Goal: Transaction & Acquisition: Purchase product/service

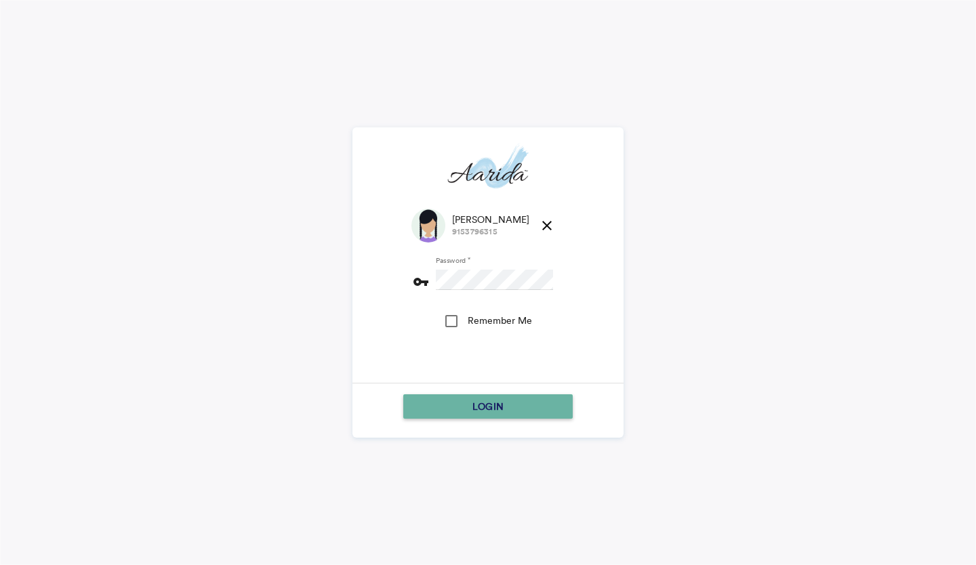
click at [459, 408] on div "LOGIN" at bounding box center [488, 406] width 159 height 24
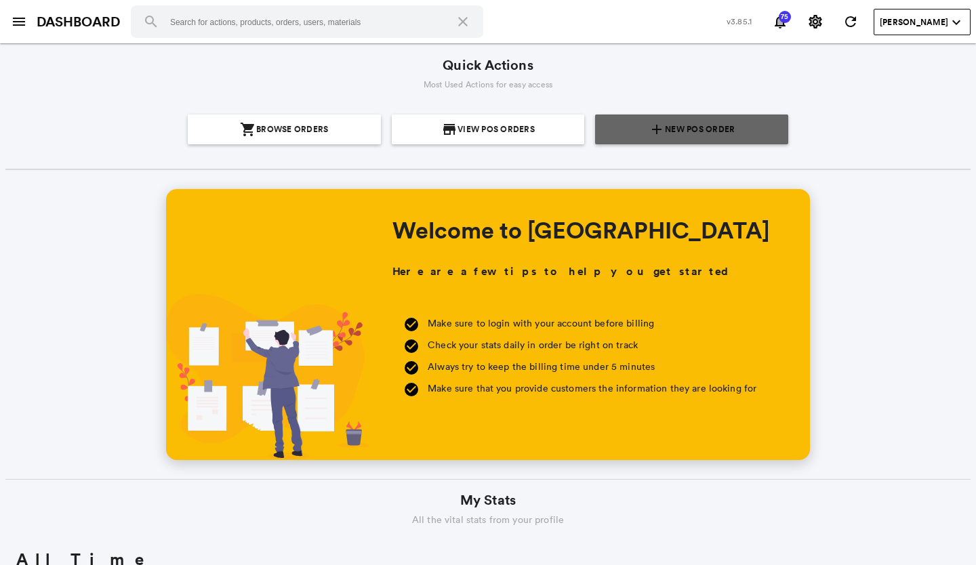
scroll to position [244, 466]
click at [670, 131] on span "New POS Order" at bounding box center [700, 129] width 70 height 30
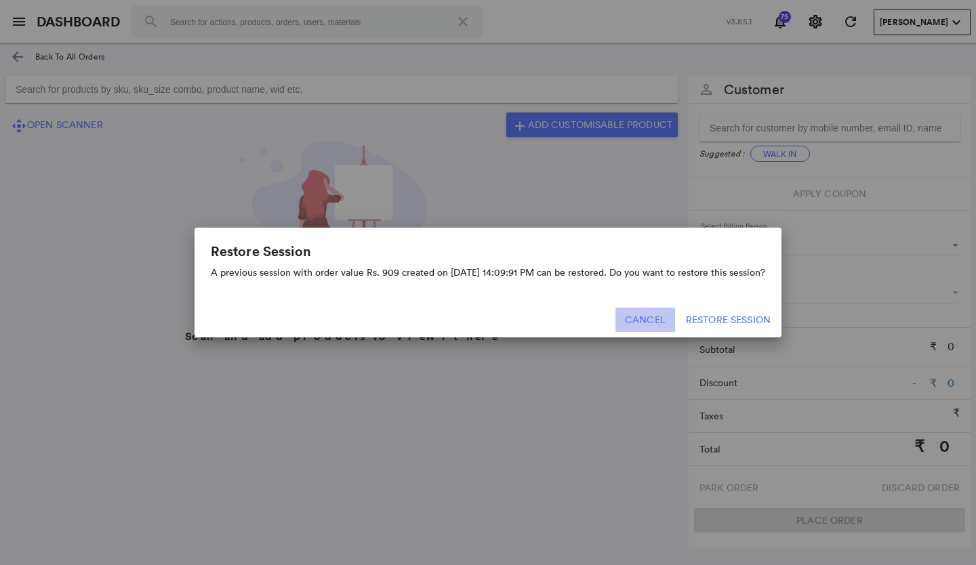
click at [647, 316] on button "Cancel" at bounding box center [645, 320] width 60 height 24
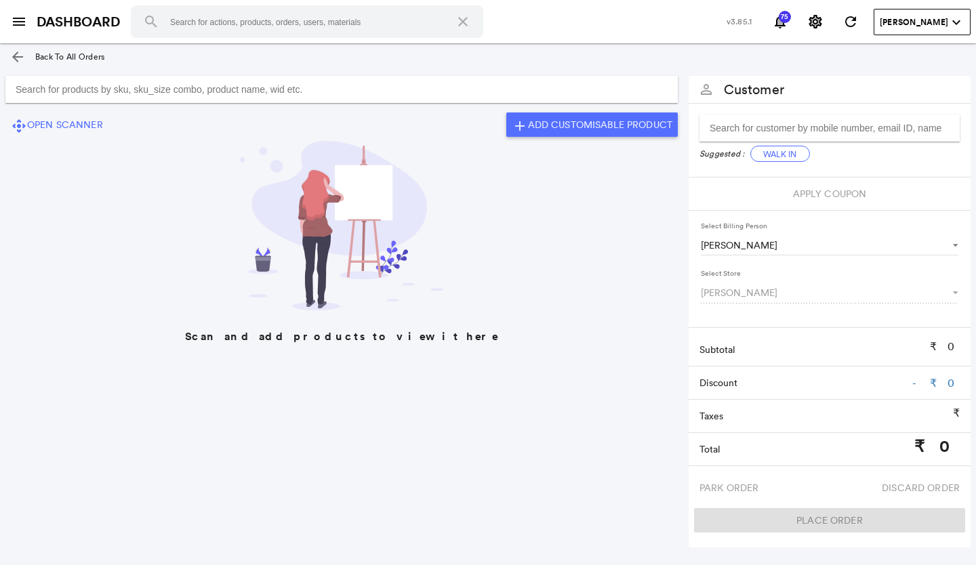
click at [137, 91] on input "Search for products by sku, sku_size combo, product name, wid etc." at bounding box center [341, 89] width 672 height 27
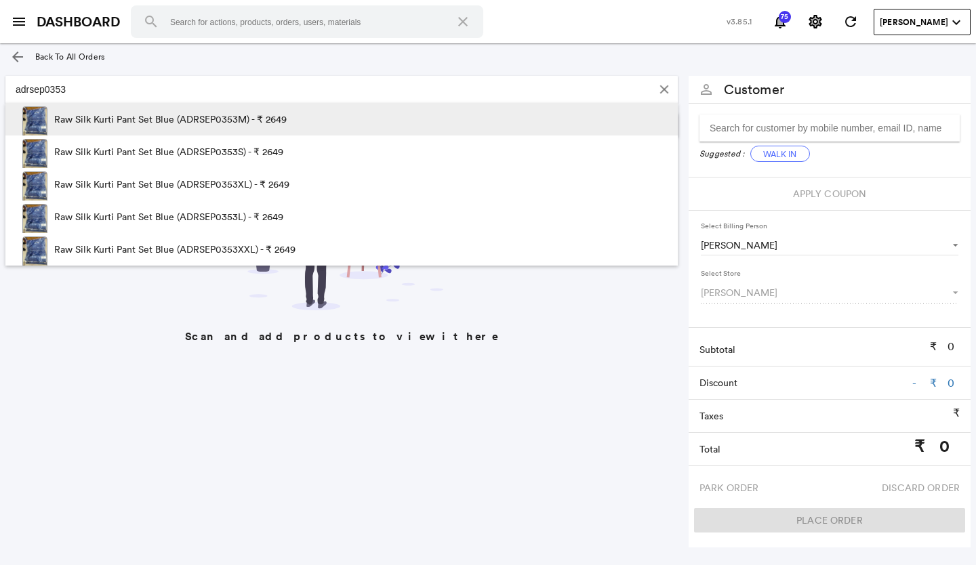
type input "adrsep0353"
click at [191, 123] on p "Raw Silk Kurti Pant Set Blue (ADRSEP0353M) - ₹ 2649" at bounding box center [170, 119] width 232 height 33
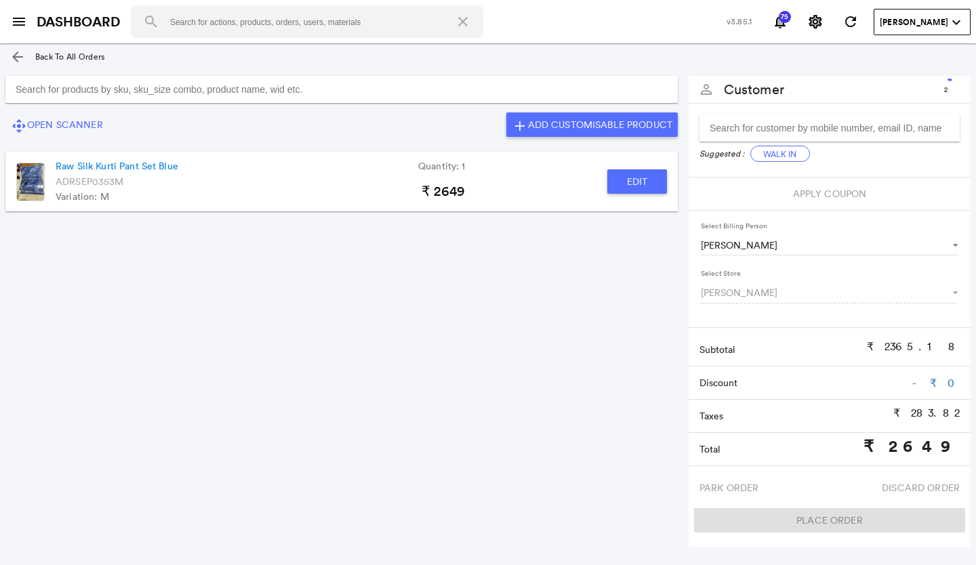
click at [623, 190] on button "Edit" at bounding box center [637, 181] width 60 height 24
type input "Raw Silk Kurti Pant Set Blue"
type input "1"
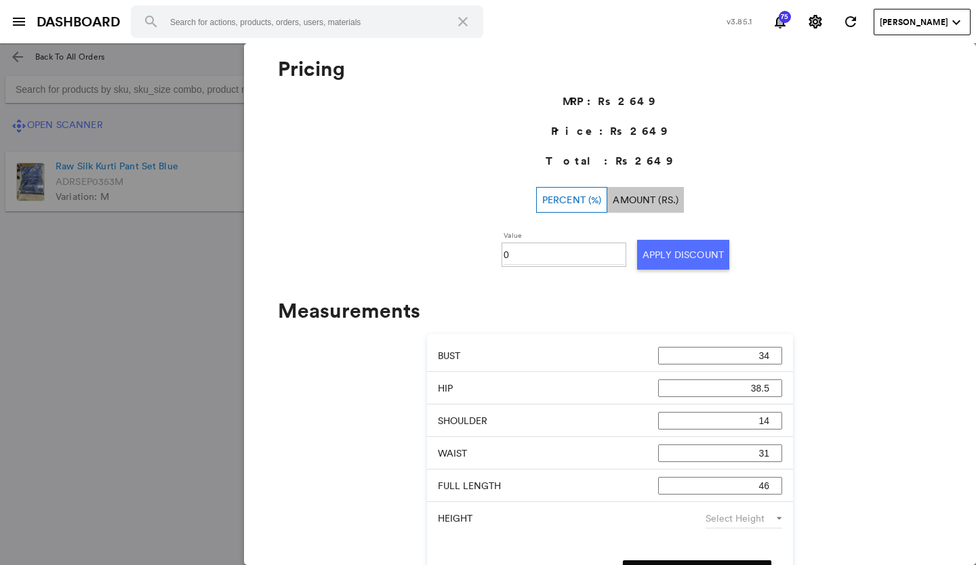
scroll to position [542, 0]
click at [542, 248] on input "0" at bounding box center [563, 253] width 121 height 20
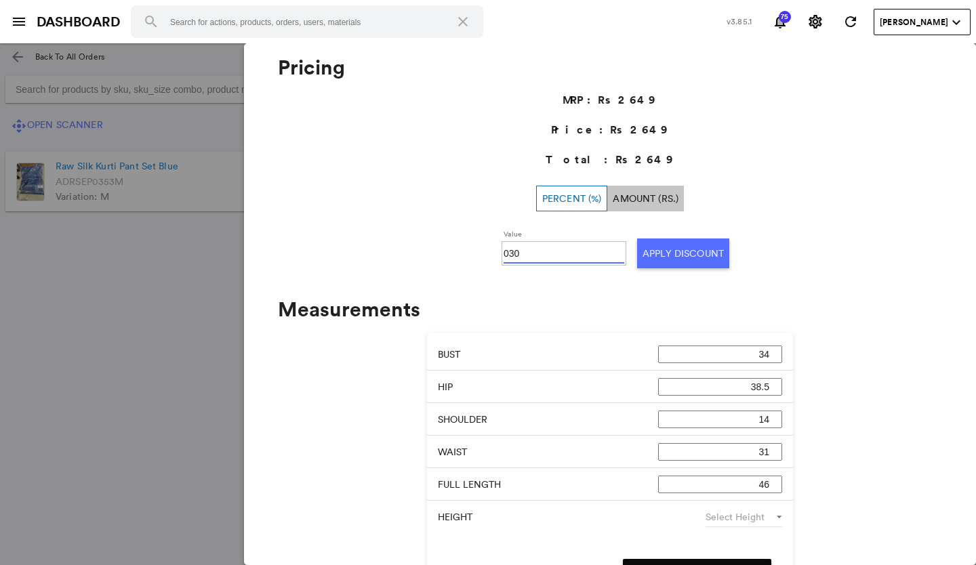
type input "030"
click at [673, 253] on button "Apply Discount" at bounding box center [683, 253] width 92 height 30
click at [132, 314] on md-backdrop at bounding box center [488, 304] width 976 height 522
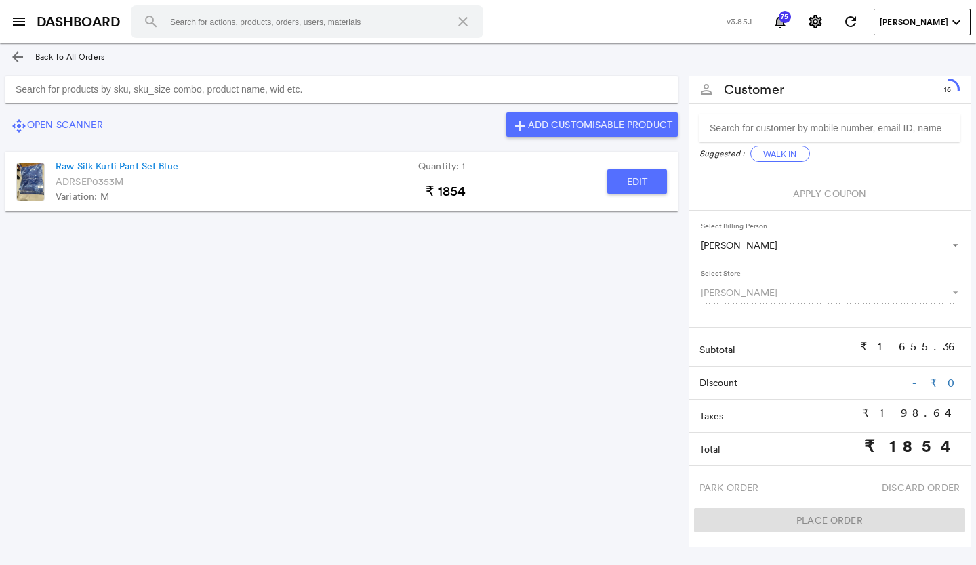
click at [339, 88] on input "Search for products by sku, sku_size combo, product name, wid etc." at bounding box center [341, 89] width 672 height 27
click at [636, 174] on button "Edit" at bounding box center [637, 181] width 60 height 24
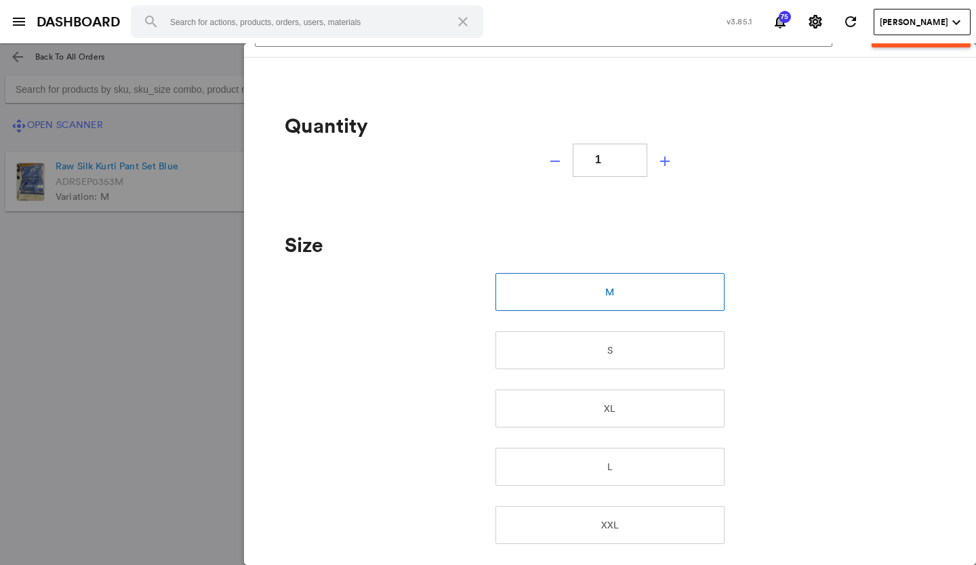
scroll to position [0, 0]
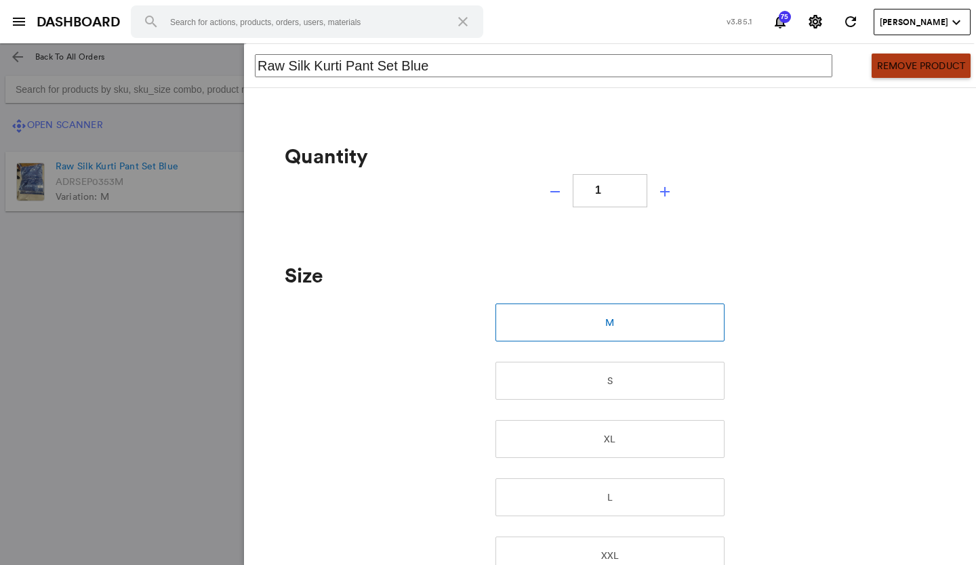
click at [892, 60] on button "Remove Product" at bounding box center [920, 66] width 99 height 24
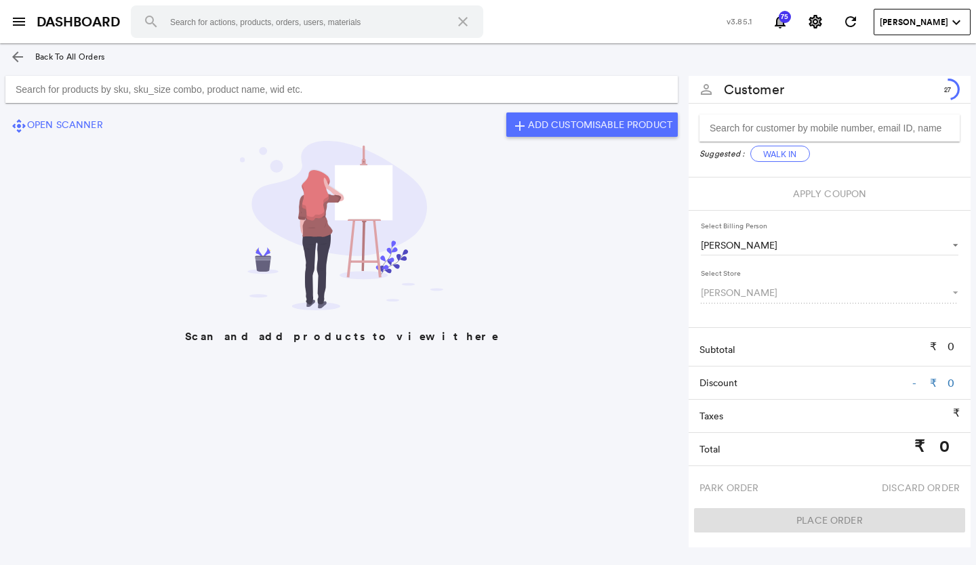
click at [379, 86] on input "Search for products by sku, sku_size combo, product name, wid etc." at bounding box center [341, 89] width 672 height 27
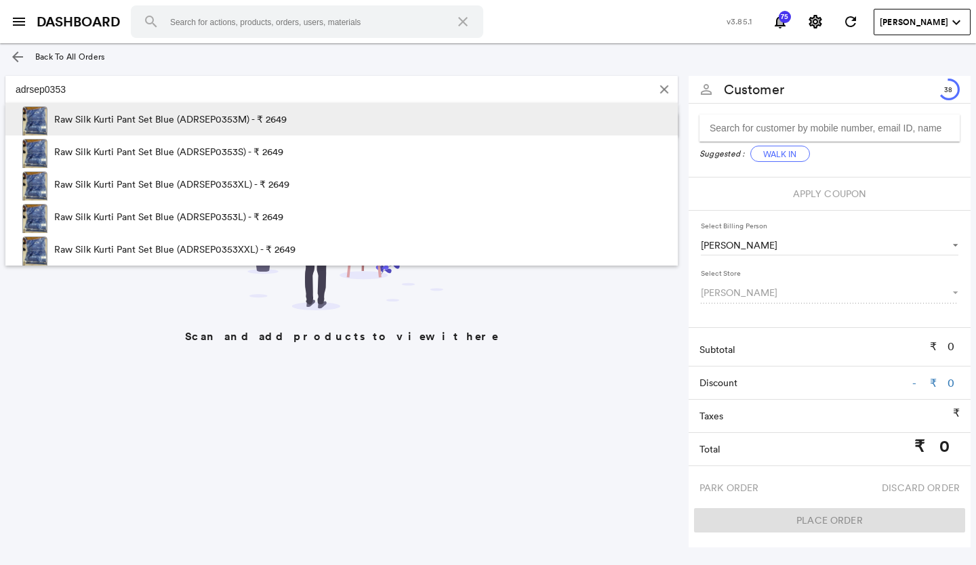
type input "adrsep0353"
click at [267, 122] on p "Raw Silk Kurti Pant Set Blue (ADRSEP0353M) - ₹ 2649" at bounding box center [170, 119] width 232 height 33
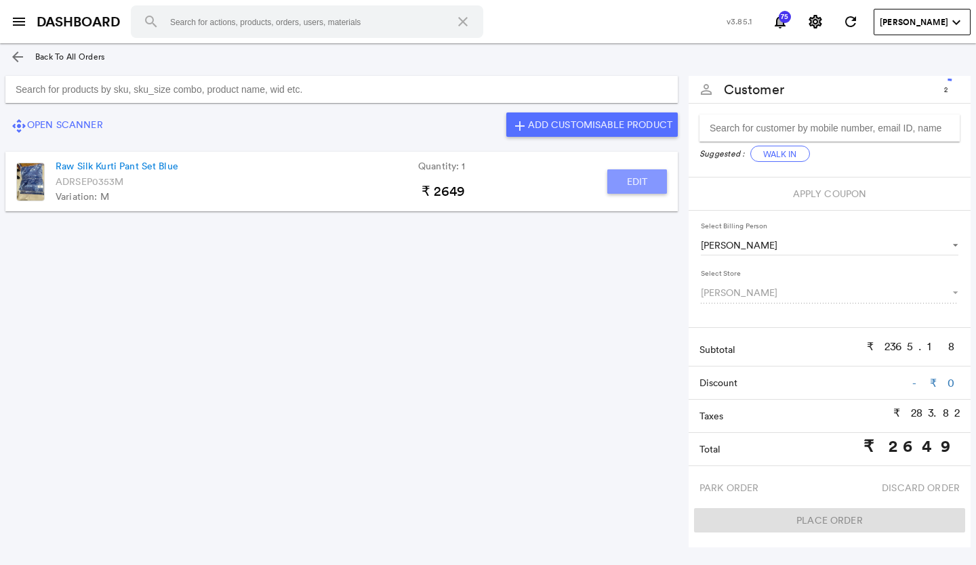
click at [632, 179] on button "Edit" at bounding box center [637, 181] width 60 height 24
type input "Raw Silk Kurti Pant Set Blue"
type input "1"
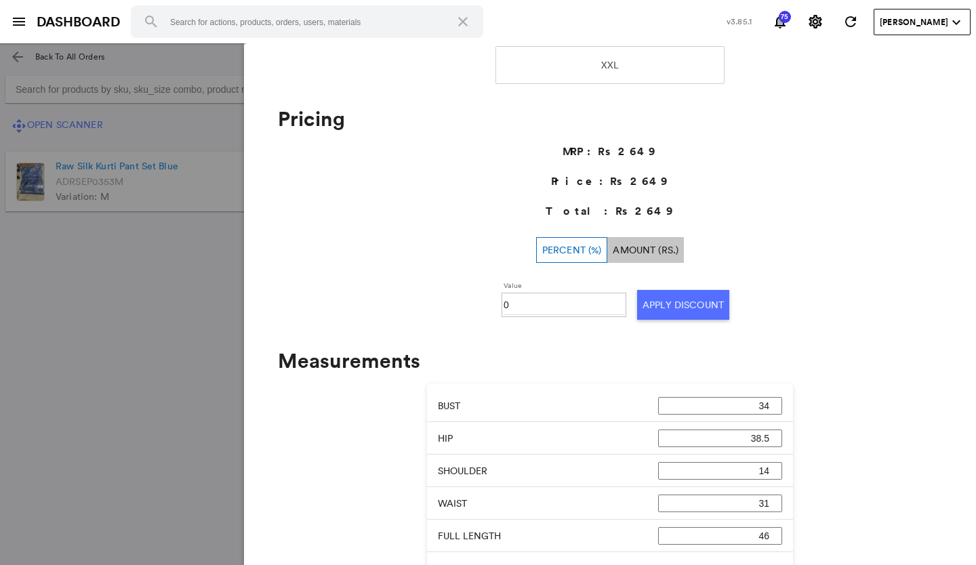
scroll to position [542, 0]
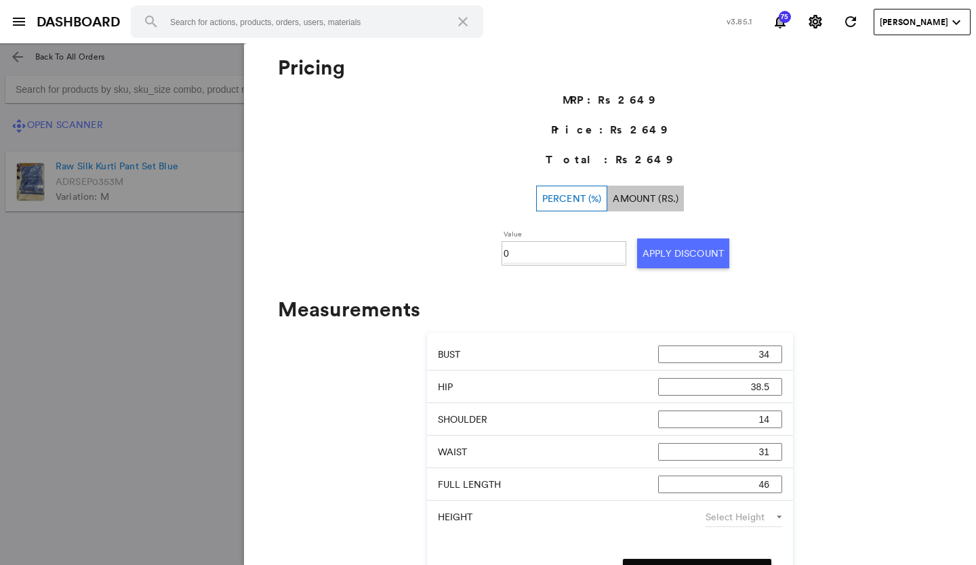
click at [523, 247] on input "0" at bounding box center [563, 253] width 121 height 20
type input "030"
click at [646, 249] on button "Apply Discount" at bounding box center [683, 253] width 92 height 30
click at [54, 308] on md-backdrop at bounding box center [488, 304] width 976 height 522
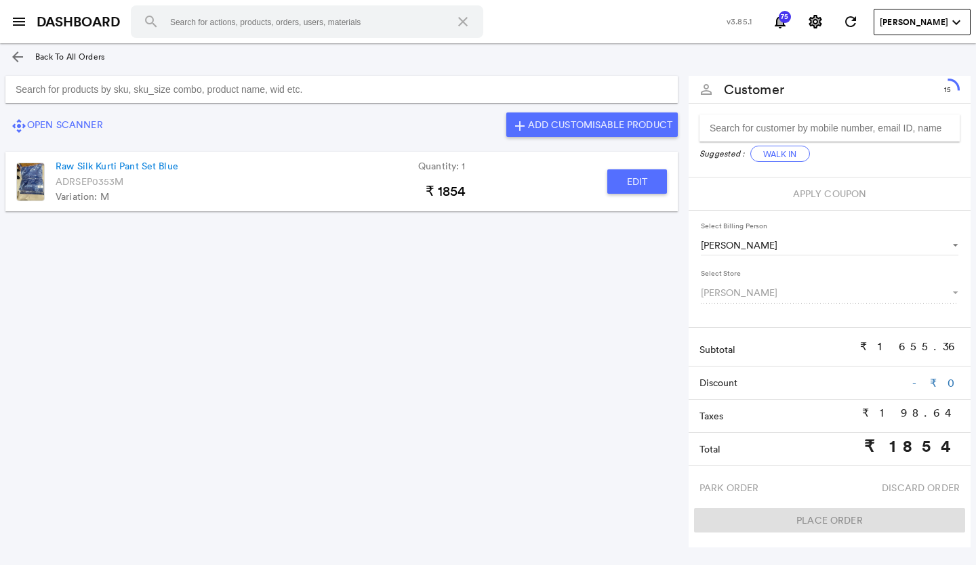
click at [127, 90] on input "Search for products by sku, sku_size combo, product name, wid etc." at bounding box center [341, 89] width 672 height 27
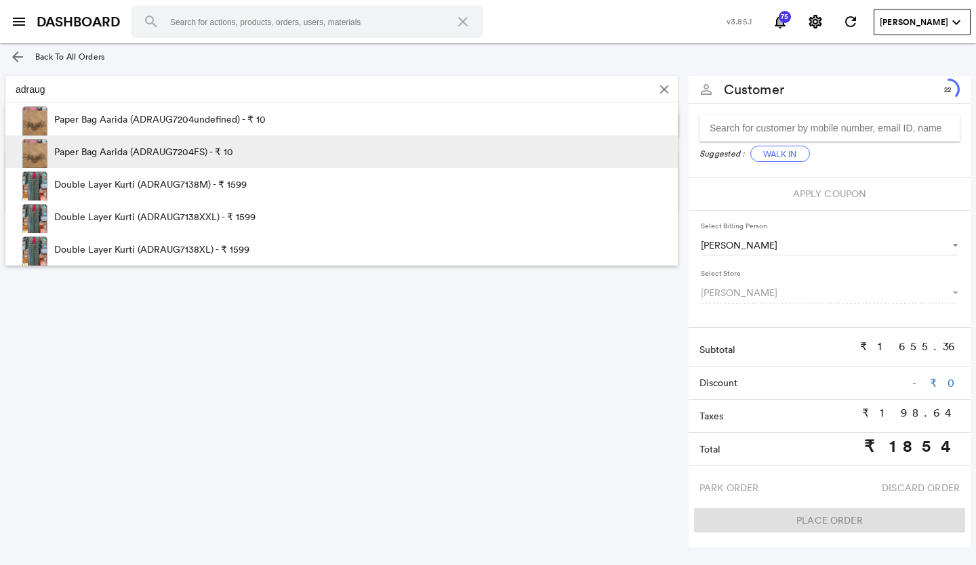
type input "adraug"
click at [169, 144] on p "Paper Bag Aarida (ADRAUG7204FS) - ₹ 10" at bounding box center [143, 151] width 179 height 33
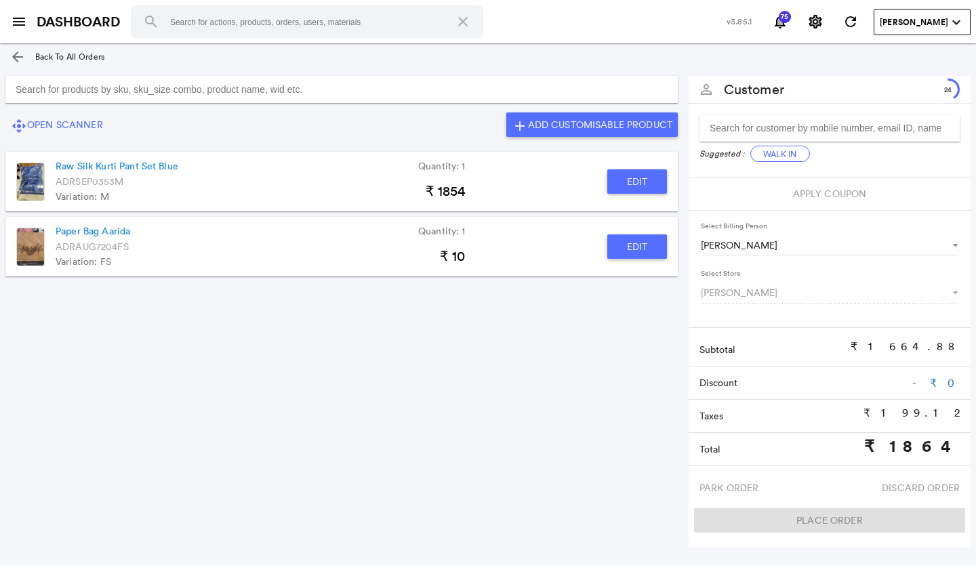
click at [622, 245] on button "Edit" at bounding box center [637, 246] width 60 height 24
type input "Paper Bag Aarida"
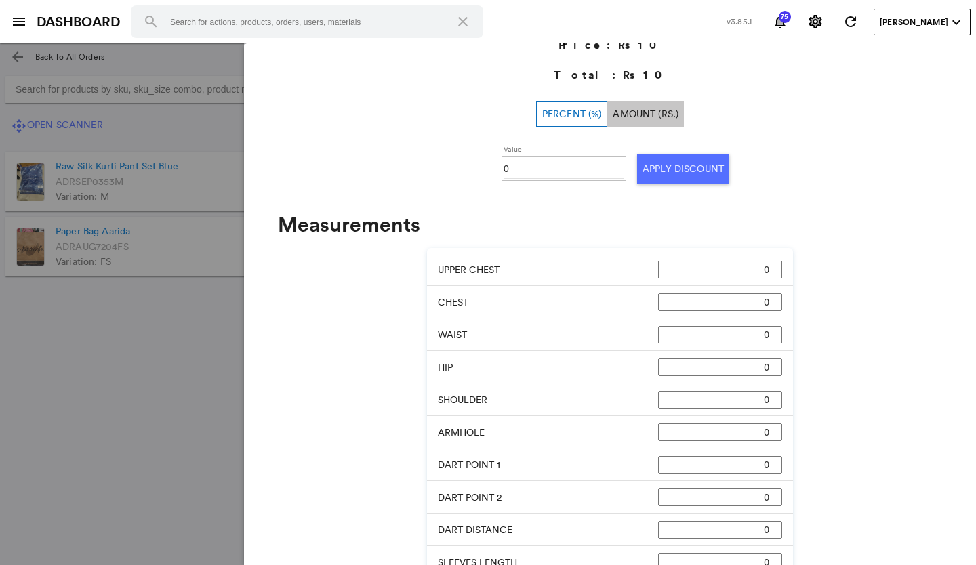
scroll to position [235, 0]
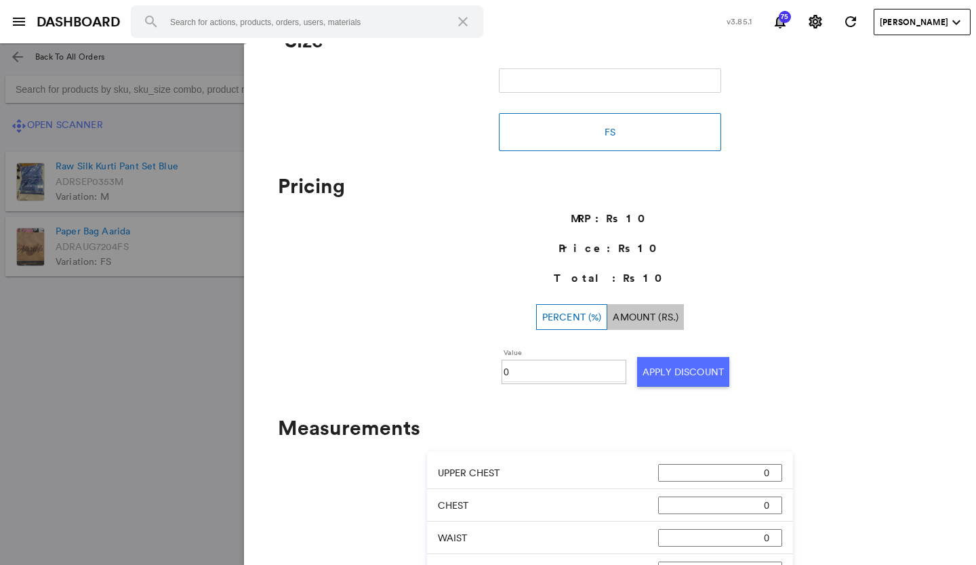
click at [516, 367] on input "0" at bounding box center [563, 372] width 121 height 20
type input "0100"
click at [647, 371] on button "Apply Discount" at bounding box center [683, 372] width 92 height 30
click at [161, 428] on md-backdrop at bounding box center [488, 304] width 976 height 522
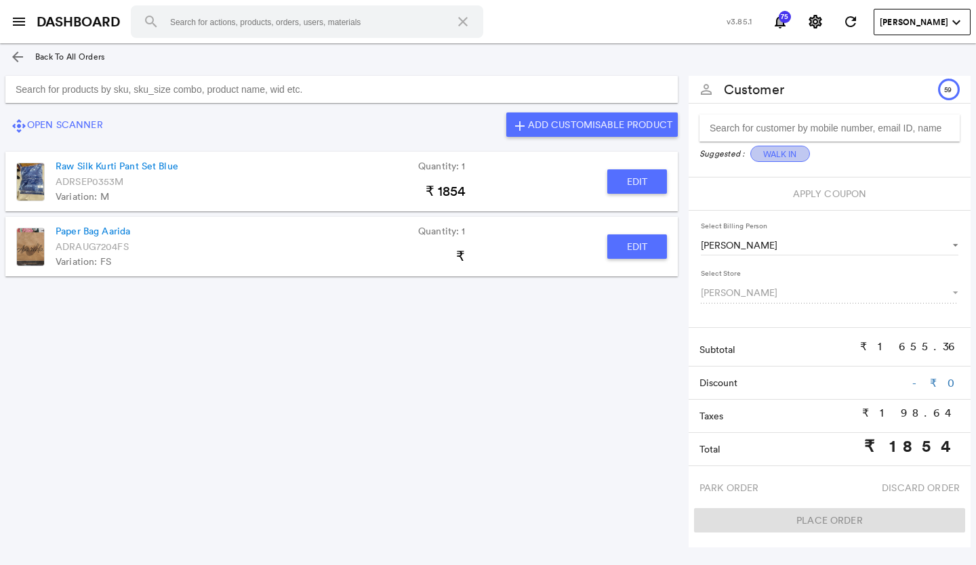
click at [780, 158] on button "Walk In" at bounding box center [780, 154] width 60 height 16
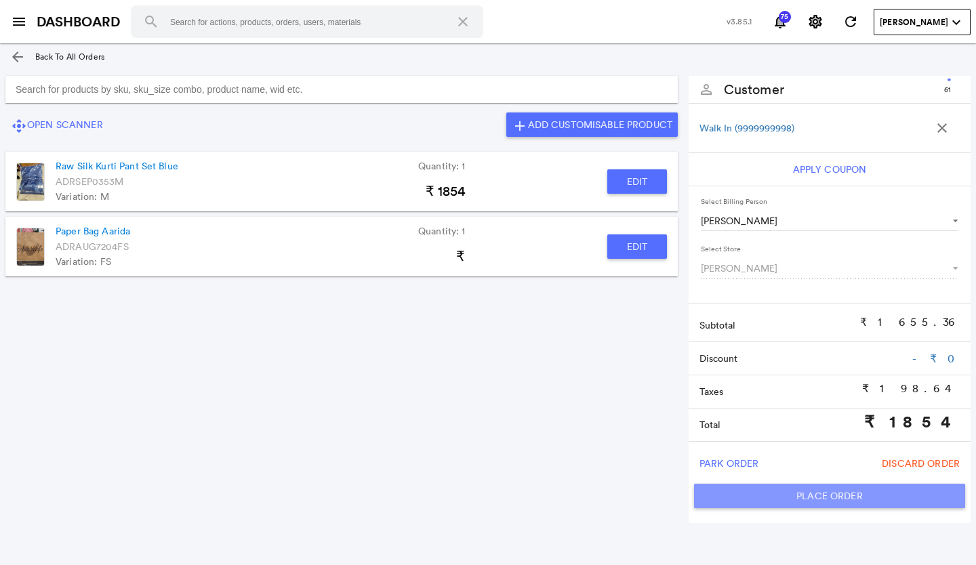
click at [813, 499] on button "Place Order" at bounding box center [829, 496] width 271 height 24
type input "1854"
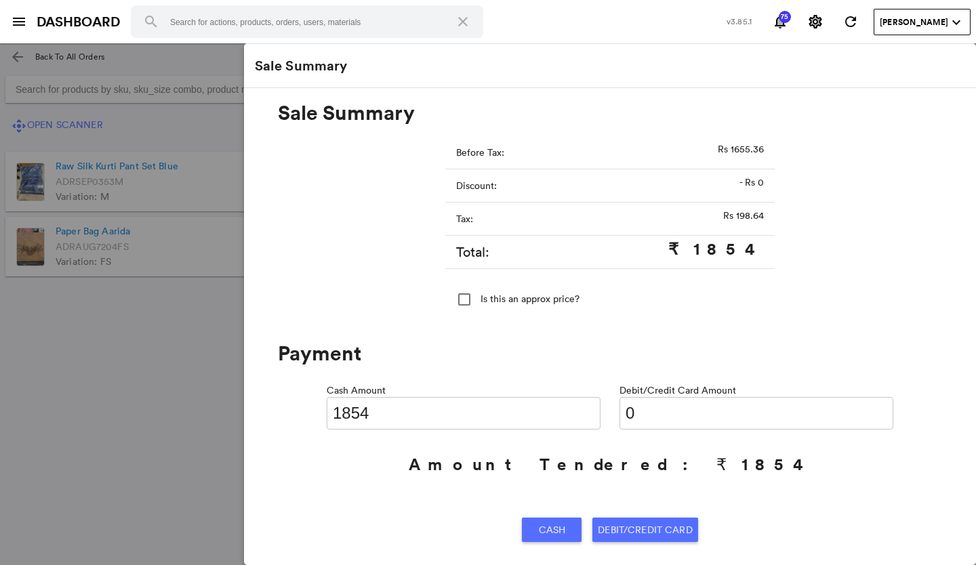
click at [659, 409] on input "0" at bounding box center [756, 413] width 274 height 33
type input "018"
type input "1836"
type input "0184"
type input "1670"
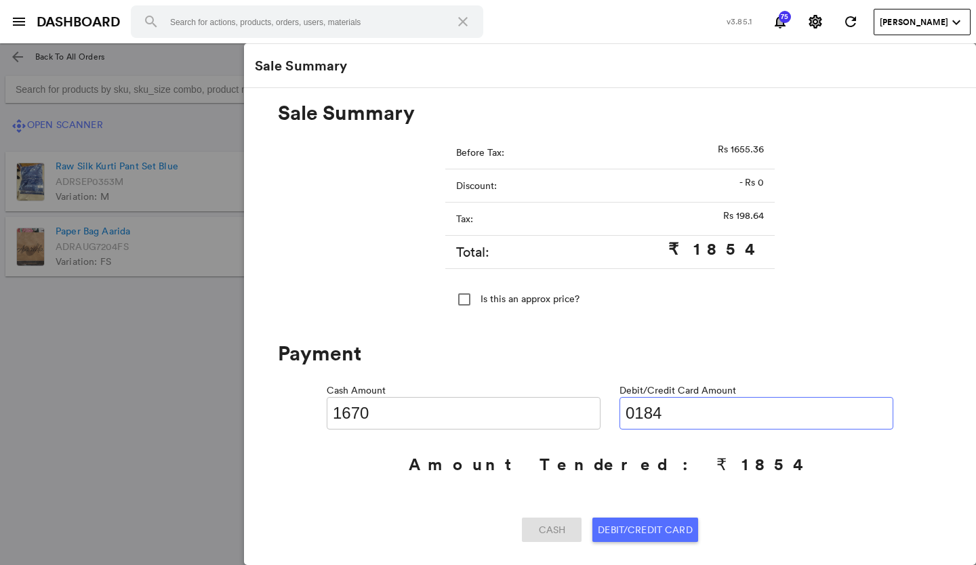
type input "01845"
type input "9"
type input "0"
type input "1854"
type input "01"
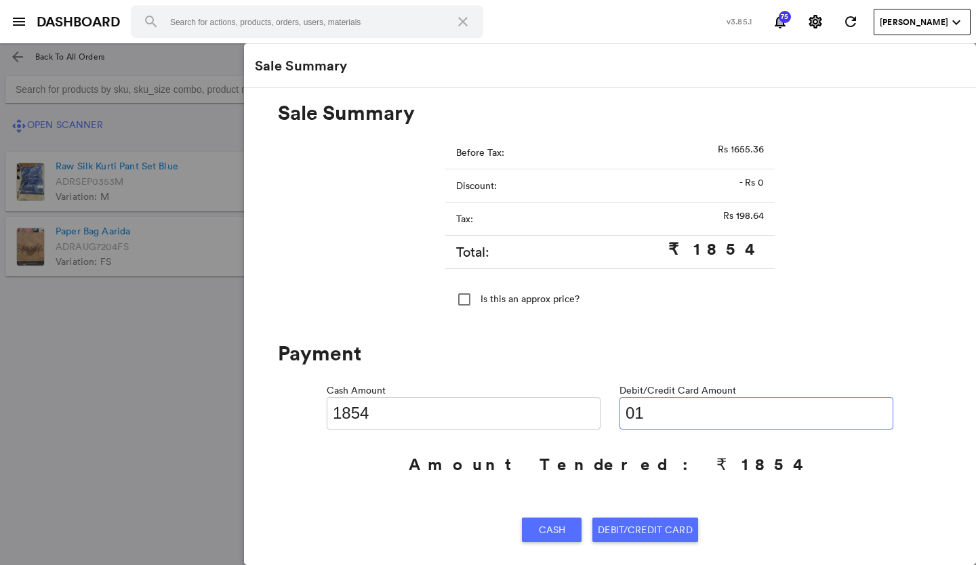
type input "1853"
type input "018"
type input "1836"
type input "01845"
type input "9"
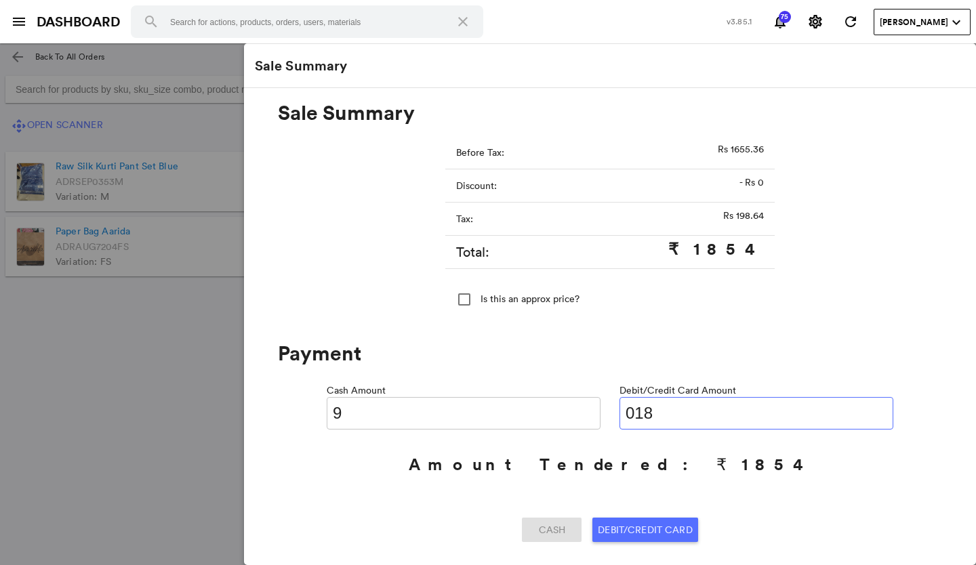
type input "01"
type input "1853"
type input "018"
type input "1836"
type input "01854"
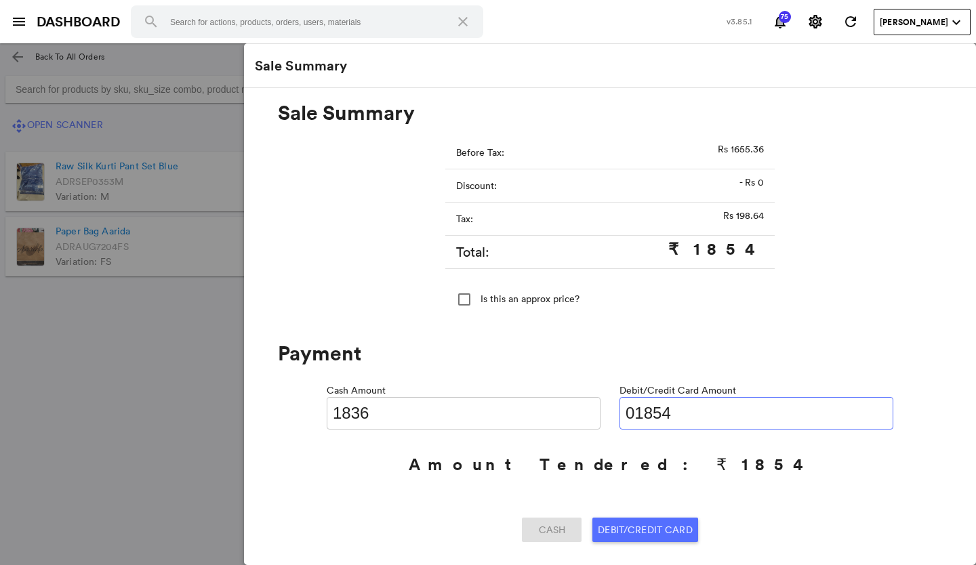
type input "0"
type input "01854"
click at [637, 530] on span "Debit/Credit Card" at bounding box center [645, 530] width 94 height 24
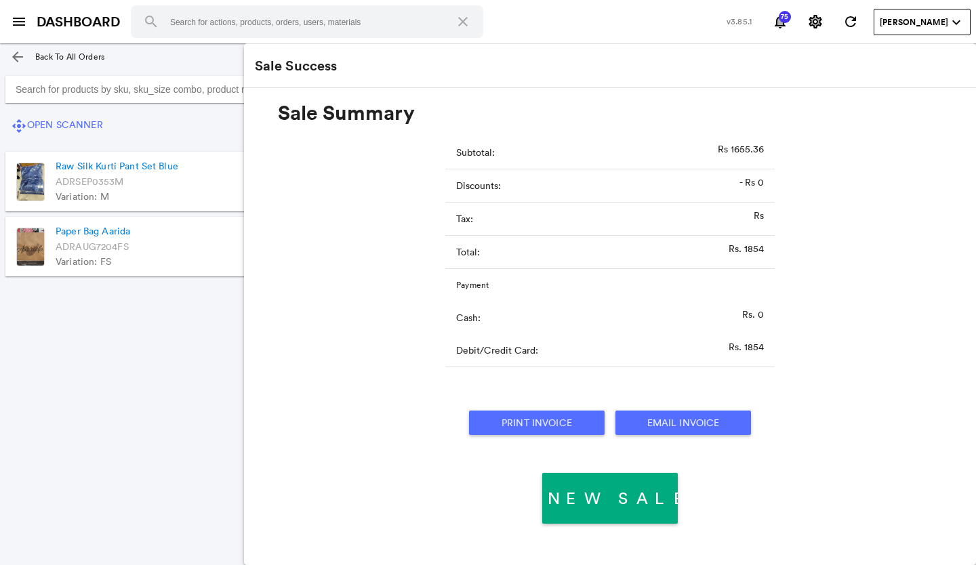
click at [550, 429] on button "Print Invoice" at bounding box center [536, 423] width 135 height 24
